Goal: Task Accomplishment & Management: Use online tool/utility

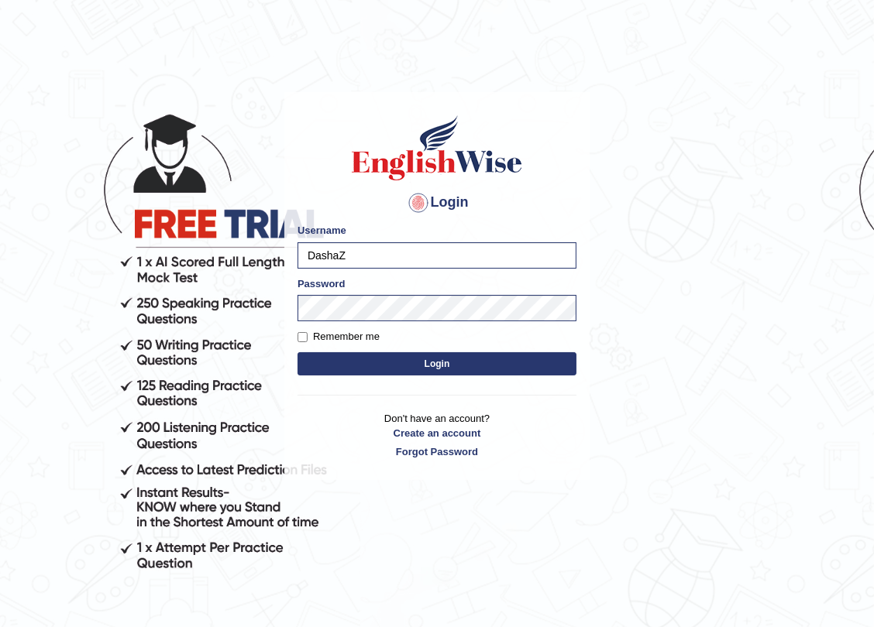
type input "DashaZ"
click at [290, 294] on div "Login Please fix the following errors: Username DashaZ Password Remember me Log…" at bounding box center [436, 286] width 305 height 388
click at [565, 363] on button "Login" at bounding box center [436, 363] width 279 height 23
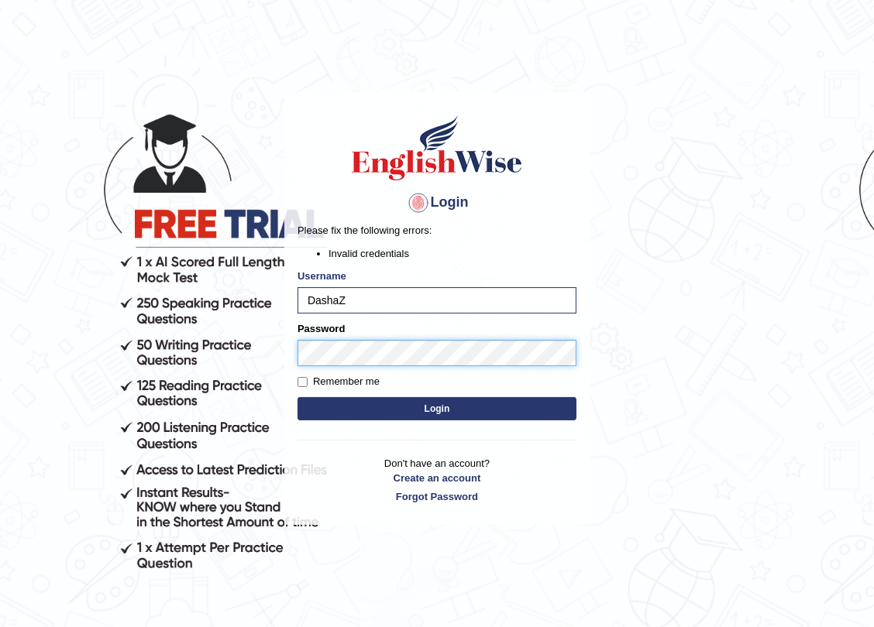
click at [280, 345] on body "Login Please fix the following errors: Invalid credentials Username DashaZ Pass…" at bounding box center [437, 356] width 874 height 627
click at [297, 397] on button "Login" at bounding box center [436, 408] width 279 height 23
click at [290, 359] on div "Login Please fix the following errors: Invalid credentials Username DashaZ Pass…" at bounding box center [436, 308] width 305 height 433
click at [310, 406] on button "Login" at bounding box center [436, 408] width 279 height 23
click at [307, 301] on input "DashaZ" at bounding box center [436, 300] width 279 height 26
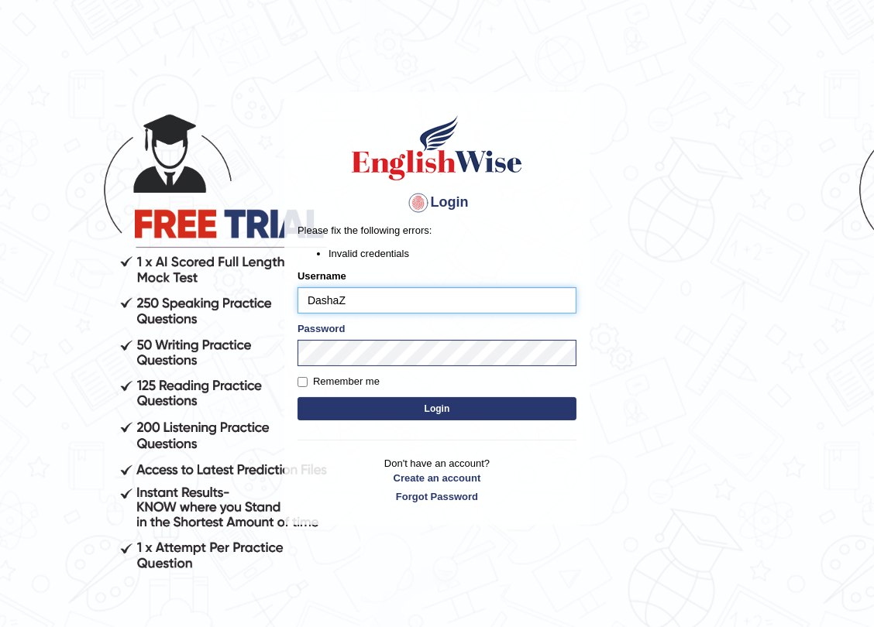
drag, startPoint x: 386, startPoint y: 303, endPoint x: 260, endPoint y: 299, distance: 125.5
click at [260, 299] on body "Login Please fix the following errors: Invalid credentials Username DashaZ Pass…" at bounding box center [437, 356] width 874 height 627
type input "DashaZ"
click at [401, 414] on button "Login" at bounding box center [436, 408] width 279 height 23
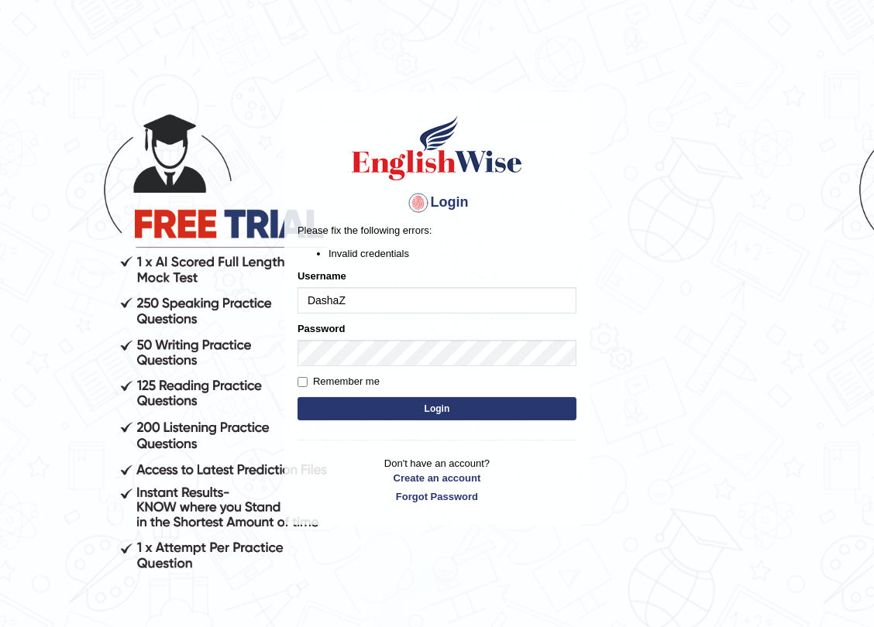
click at [449, 411] on button "Login" at bounding box center [436, 408] width 279 height 23
click at [331, 305] on input "DashaZ" at bounding box center [436, 300] width 279 height 26
drag, startPoint x: 336, startPoint y: 298, endPoint x: 321, endPoint y: 300, distance: 15.6
click at [321, 300] on input "DashaZ" at bounding box center [436, 300] width 279 height 26
type input "DariaZ"
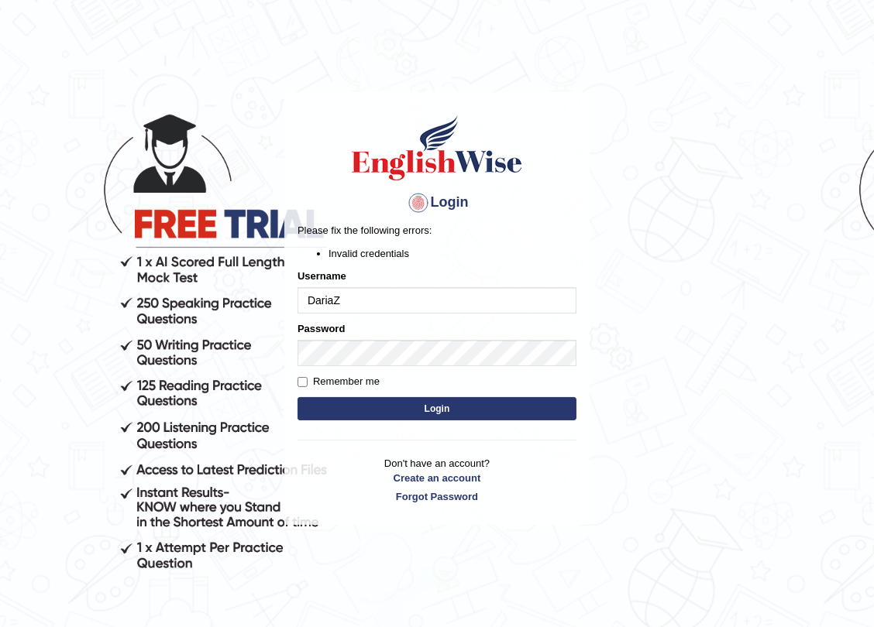
click at [434, 415] on button "Login" at bounding box center [436, 408] width 279 height 23
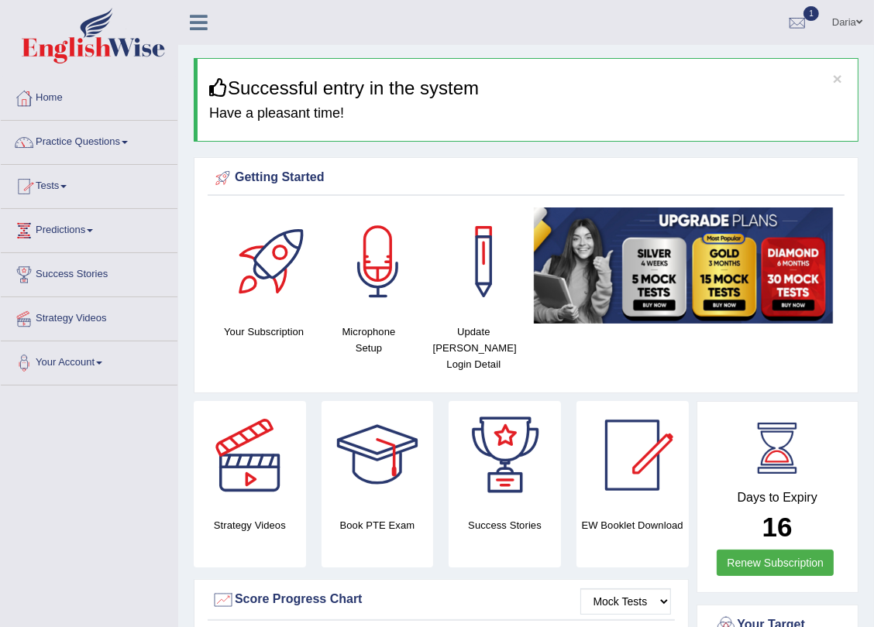
click at [85, 143] on link "Practice Questions" at bounding box center [89, 140] width 177 height 39
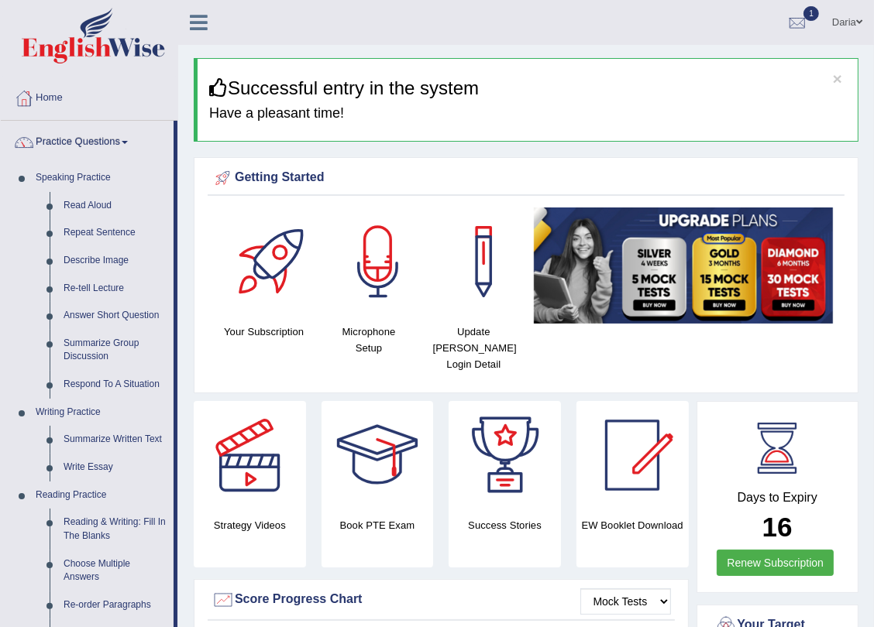
drag, startPoint x: 865, startPoint y: 369, endPoint x: 868, endPoint y: 357, distance: 11.8
drag, startPoint x: 868, startPoint y: 357, endPoint x: 877, endPoint y: 357, distance: 9.3
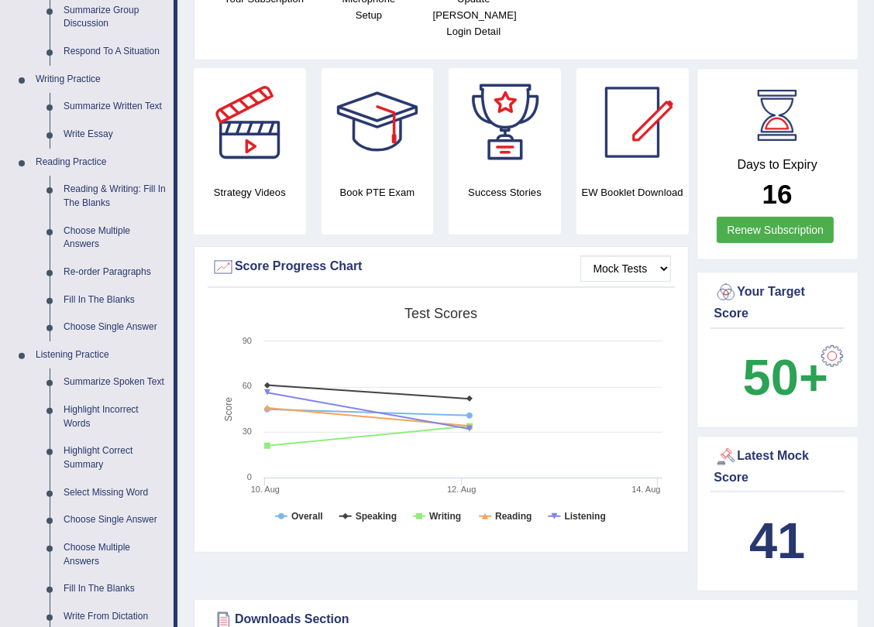
scroll to position [563, 0]
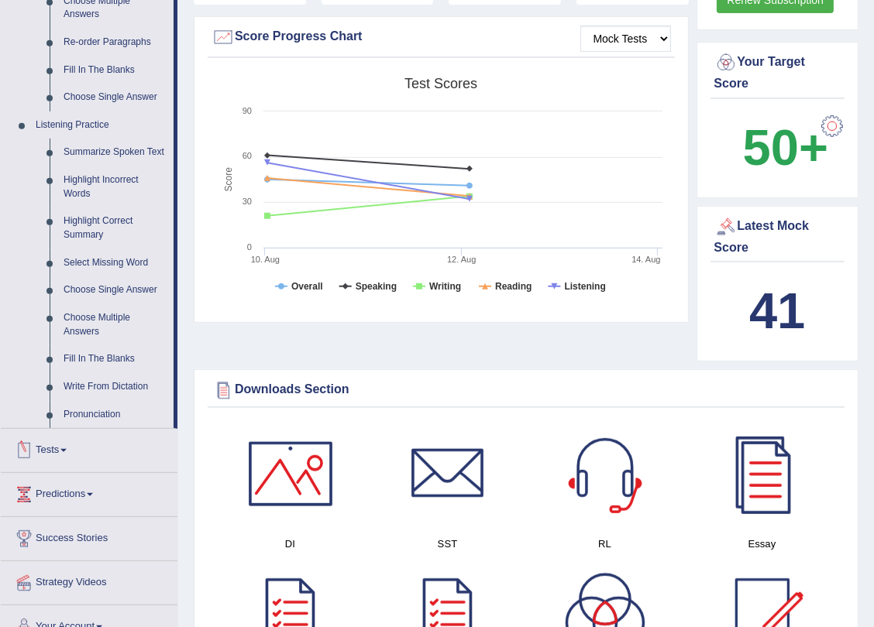
click at [62, 457] on link "Tests" at bounding box center [89, 448] width 177 height 39
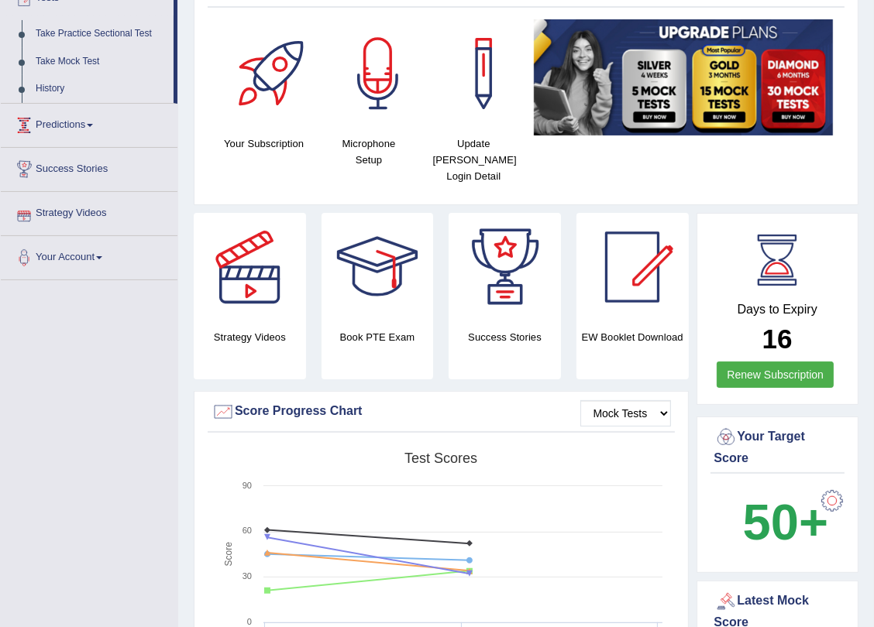
scroll to position [0, 0]
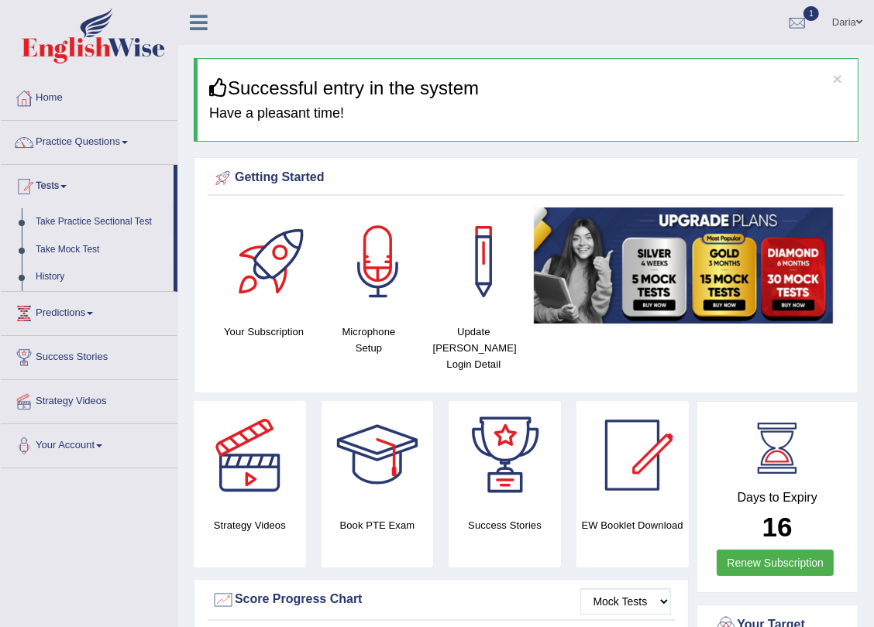
click at [84, 247] on link "Take Mock Test" at bounding box center [101, 250] width 145 height 28
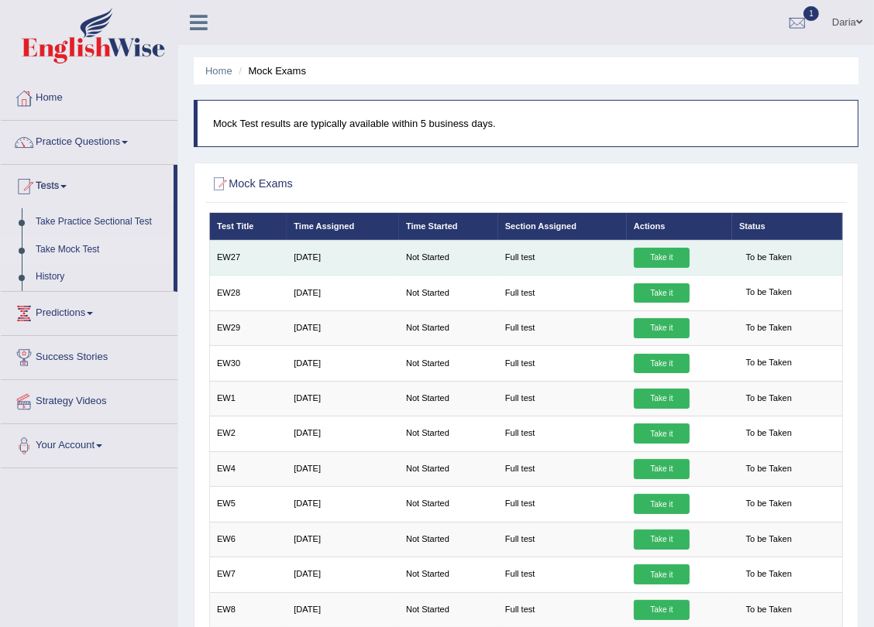
click at [654, 254] on link "Take it" at bounding box center [662, 258] width 56 height 20
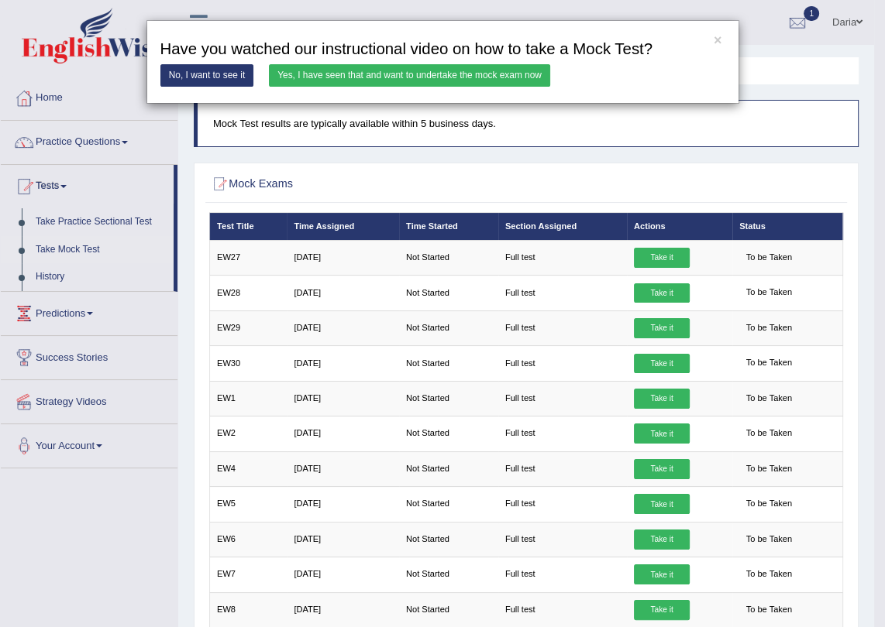
click at [354, 70] on link "Yes, I have seen that and want to undertake the mock exam now" at bounding box center [409, 75] width 281 height 22
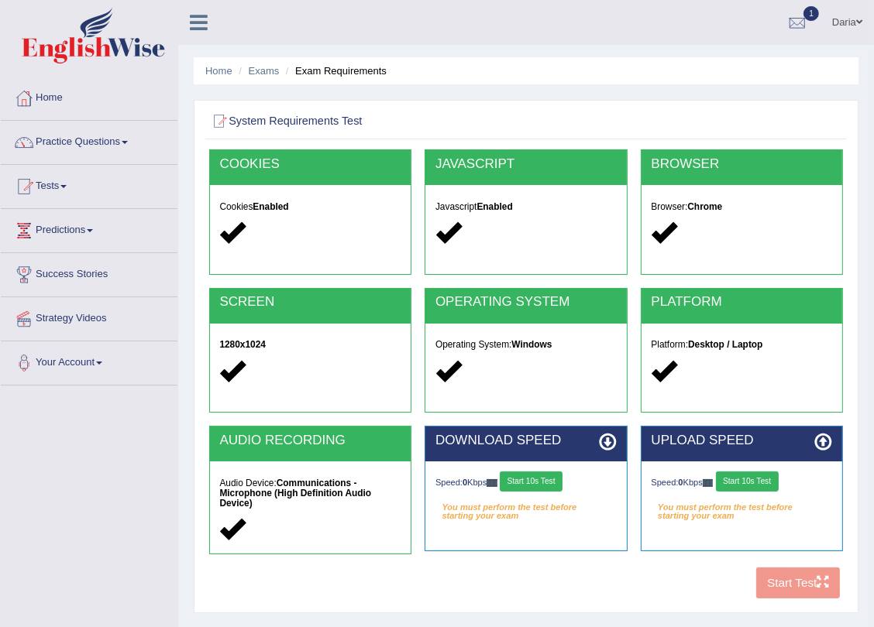
click at [531, 480] on button "Start 10s Test" at bounding box center [531, 482] width 63 height 20
click at [764, 478] on button "Start 10s Test" at bounding box center [747, 482] width 63 height 20
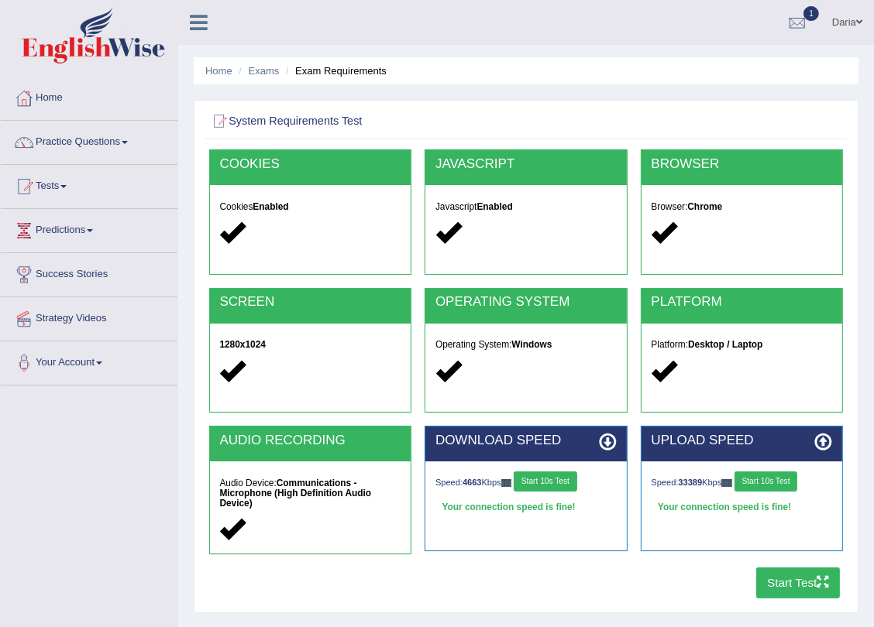
click at [801, 572] on button "Start Test" at bounding box center [798, 583] width 84 height 30
